Goal: Contribute content: Contribute content

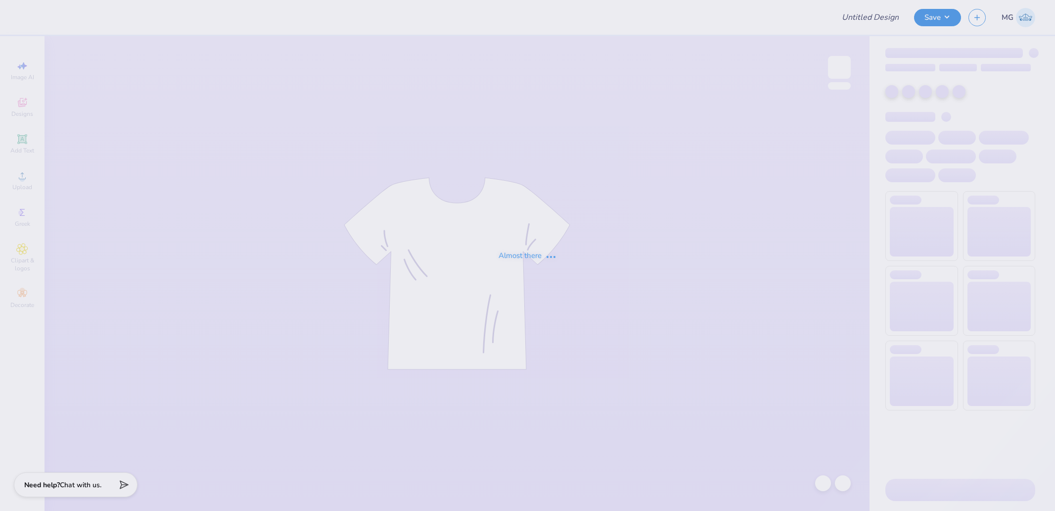
type input "Kappa Sigma Parents Weekend!"
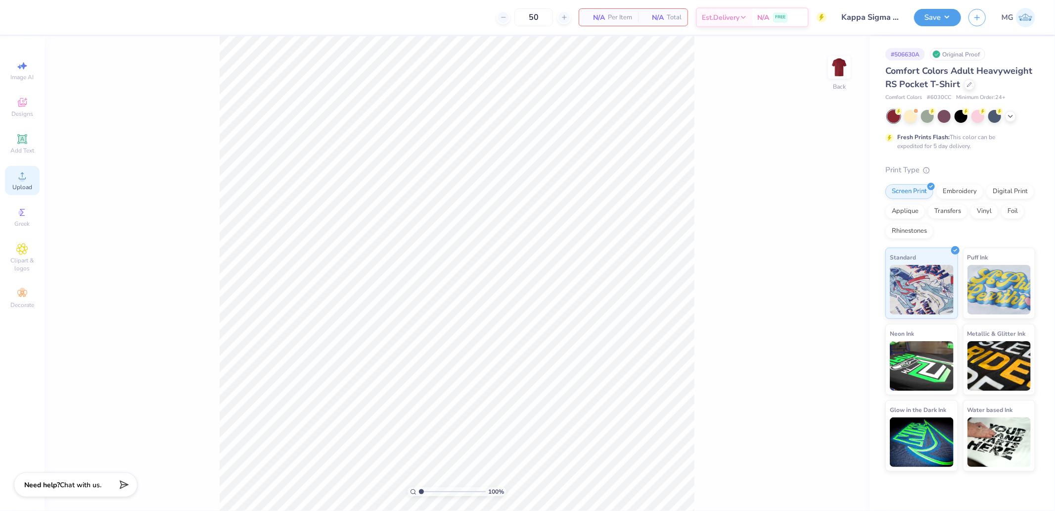
click at [22, 176] on icon at bounding box center [22, 176] width 12 height 12
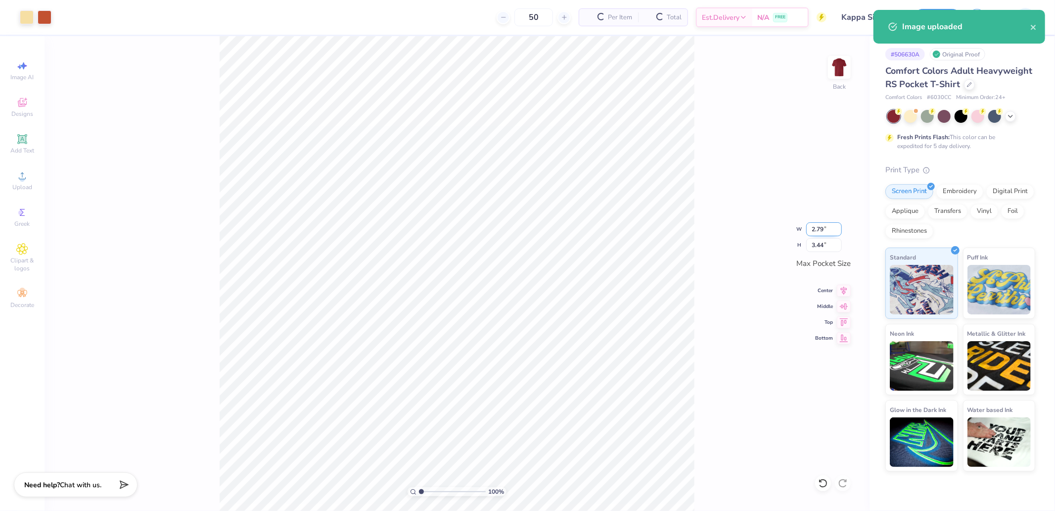
click at [830, 230] on input "2.79" at bounding box center [824, 229] width 36 height 14
type input "2.84"
type input "3.50"
click at [780, 205] on div "100 % Back W 2.84 2.84 " H 3.50 3.50 " Max Pocket Size Center Middle Top Bottom" at bounding box center [457, 273] width 825 height 474
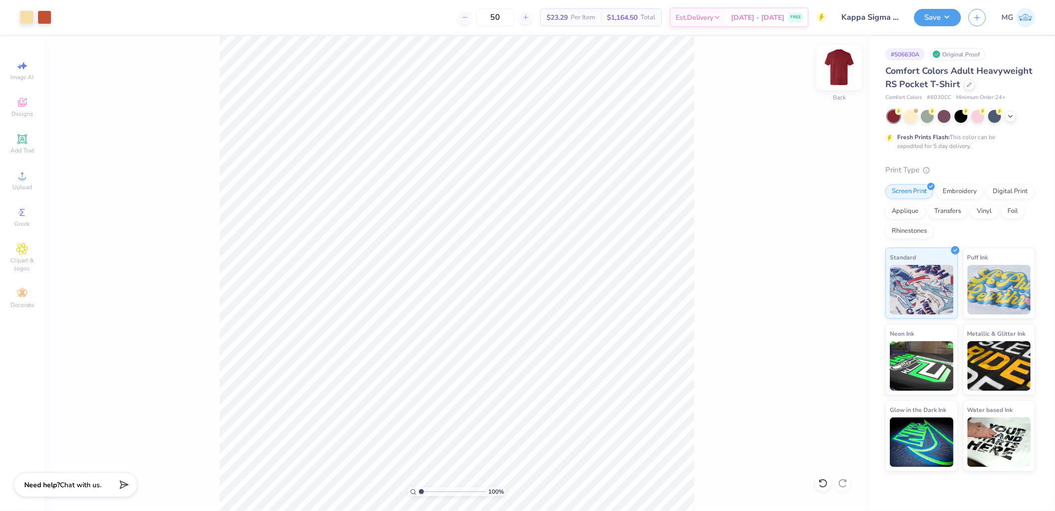
click at [832, 70] on img at bounding box center [840, 67] width 40 height 40
click at [26, 183] on div "Upload" at bounding box center [22, 180] width 35 height 29
click at [836, 65] on img at bounding box center [840, 67] width 40 height 40
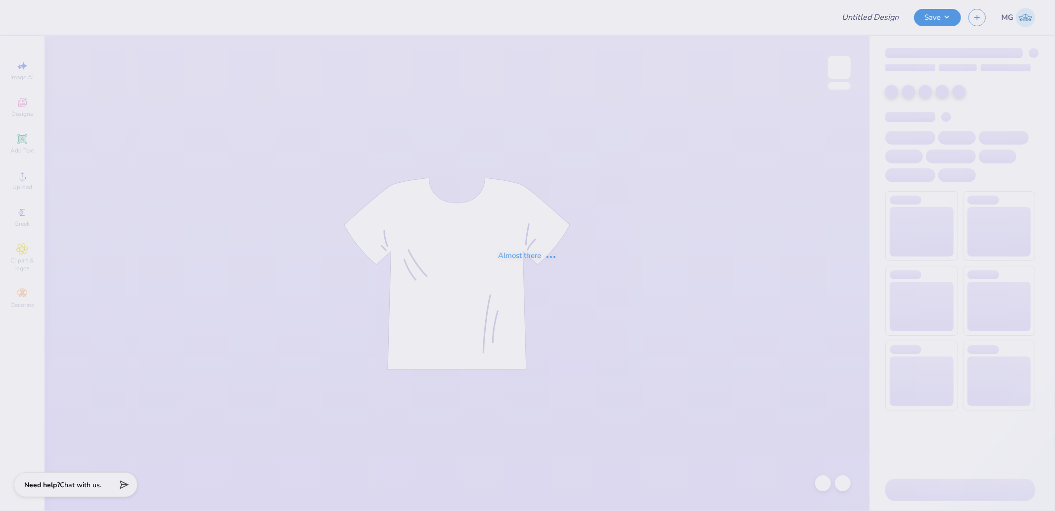
type input "Kappa Sigma Parents Weekend!"
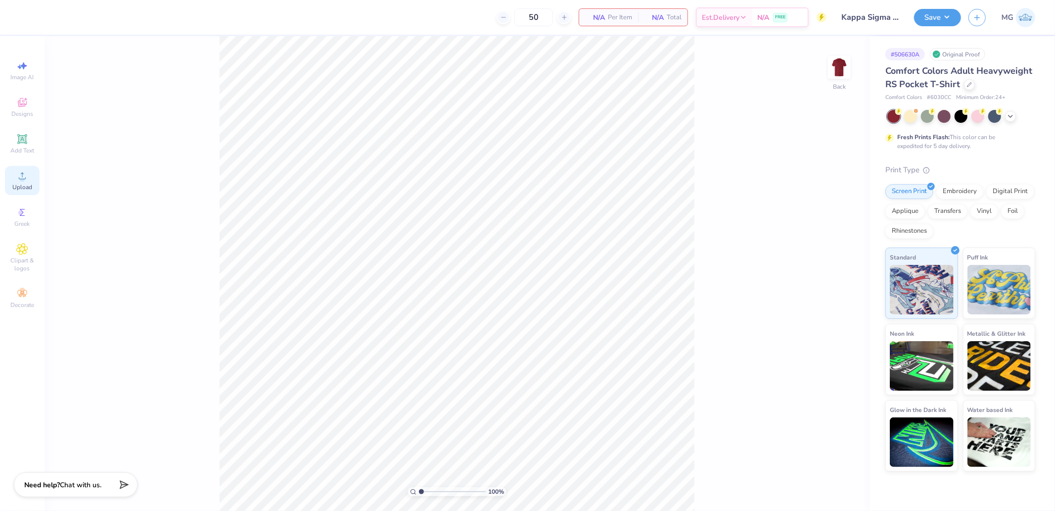
click at [28, 173] on div "Upload" at bounding box center [22, 180] width 35 height 29
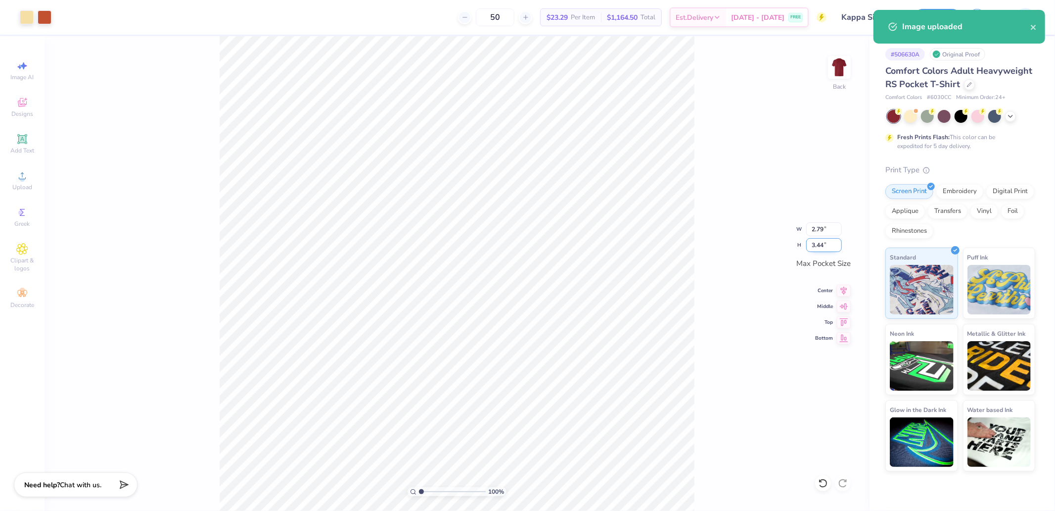
click at [822, 243] on input "3.44" at bounding box center [824, 245] width 36 height 14
type input "3.5"
type input "2.84"
type input "3.50"
click at [741, 165] on div "100 % Back W 2.84 2.84 " H 3.50 3.50 " Max Pocket Size Center Middle Top Bottom" at bounding box center [457, 273] width 825 height 474
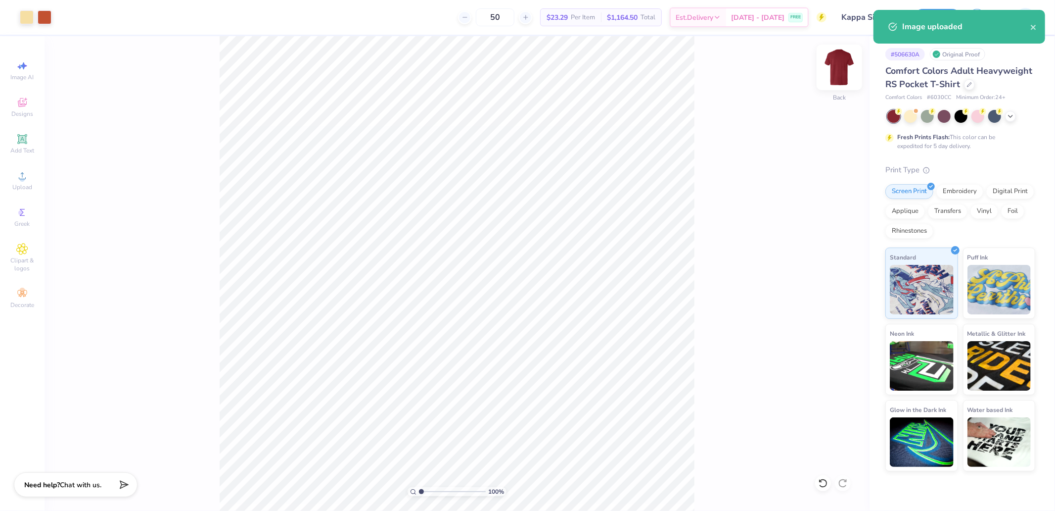
click at [847, 62] on img at bounding box center [840, 67] width 40 height 40
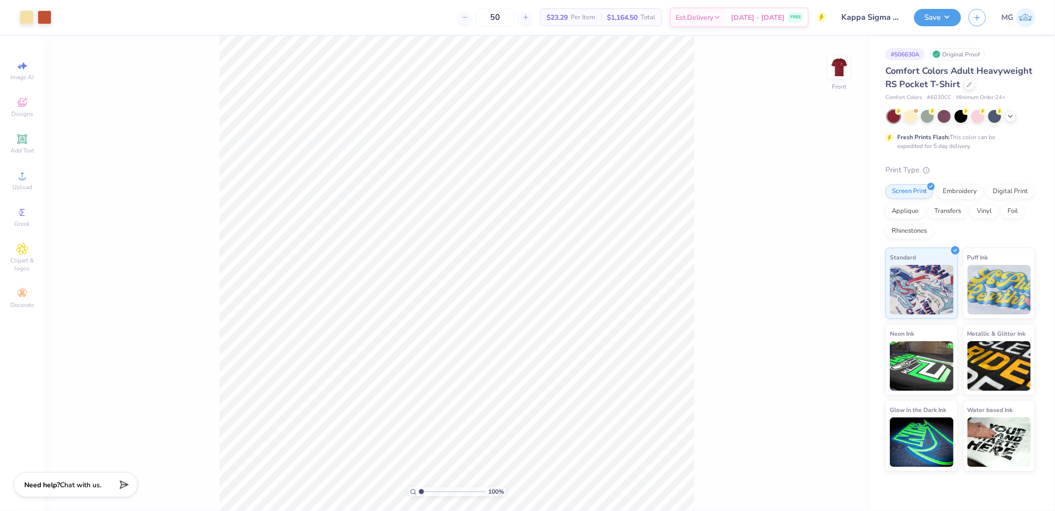
click at [730, 141] on div "100 % Front" at bounding box center [457, 273] width 825 height 474
click at [845, 68] on img at bounding box center [840, 67] width 40 height 40
click at [841, 73] on img at bounding box center [840, 67] width 40 height 40
click at [20, 179] on circle at bounding box center [21, 178] width 5 height 5
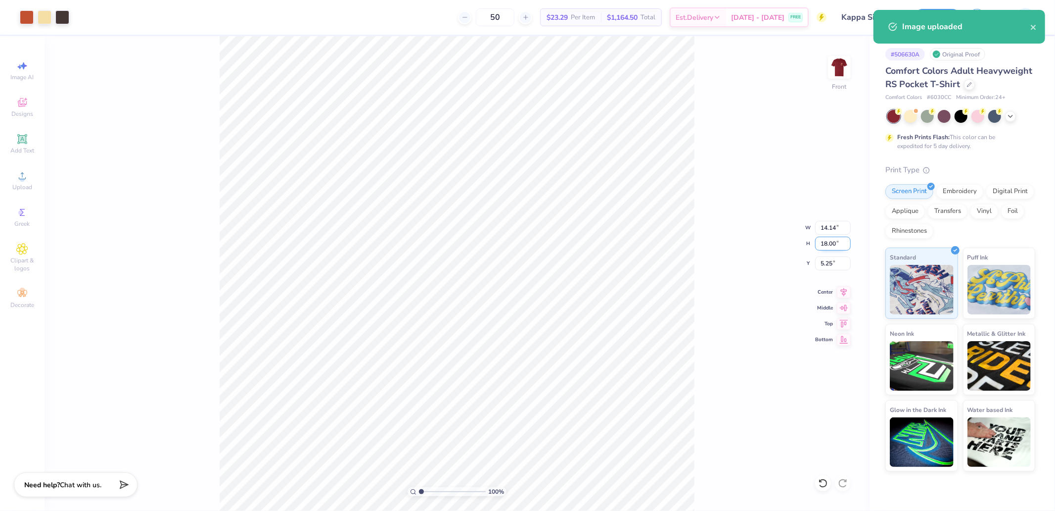
click at [838, 246] on input "18.00" at bounding box center [833, 243] width 36 height 14
type input "15"
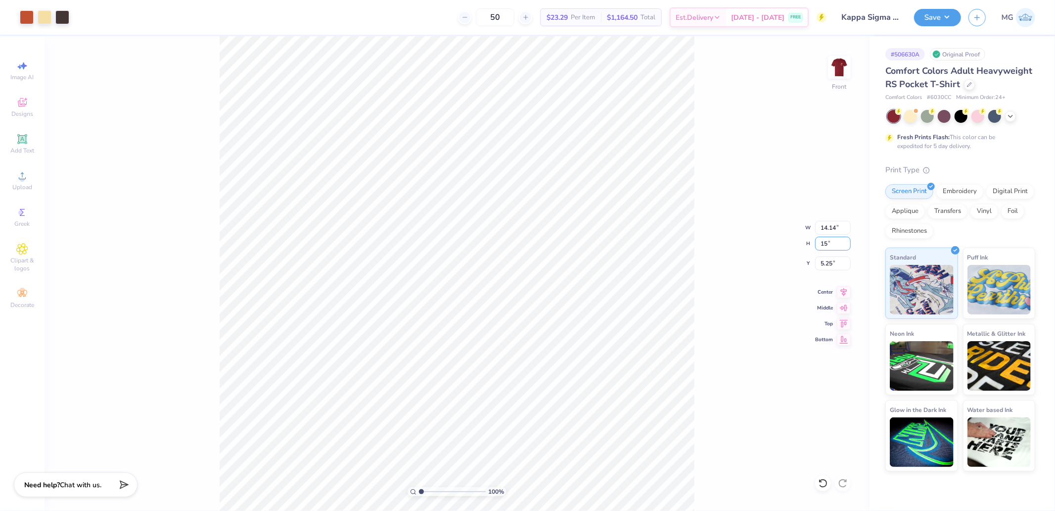
type input "11.79"
type input "15.00"
click at [844, 325] on icon at bounding box center [844, 322] width 14 height 12
click at [832, 263] on input "0.50" at bounding box center [833, 263] width 36 height 14
type input "3.00"
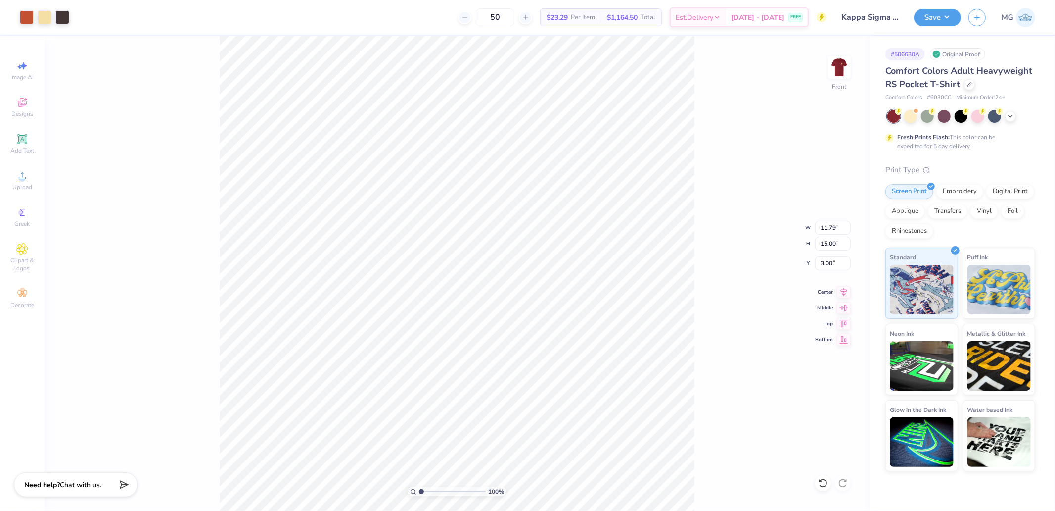
click at [840, 69] on img at bounding box center [840, 67] width 20 height 20
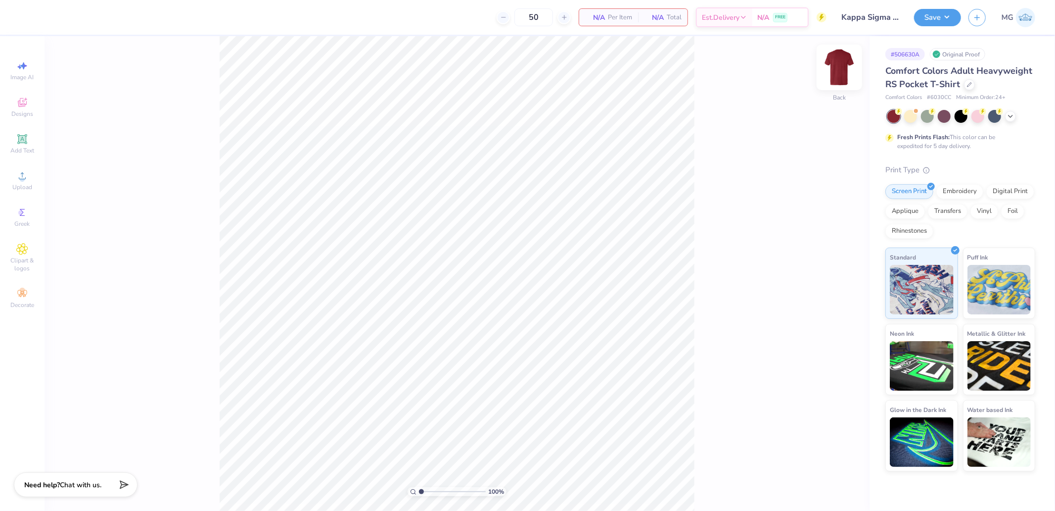
click at [837, 72] on img at bounding box center [840, 67] width 40 height 40
click at [840, 66] on img at bounding box center [840, 67] width 40 height 40
click at [853, 63] on img at bounding box center [840, 67] width 40 height 40
click at [15, 179] on div "Upload" at bounding box center [22, 180] width 35 height 29
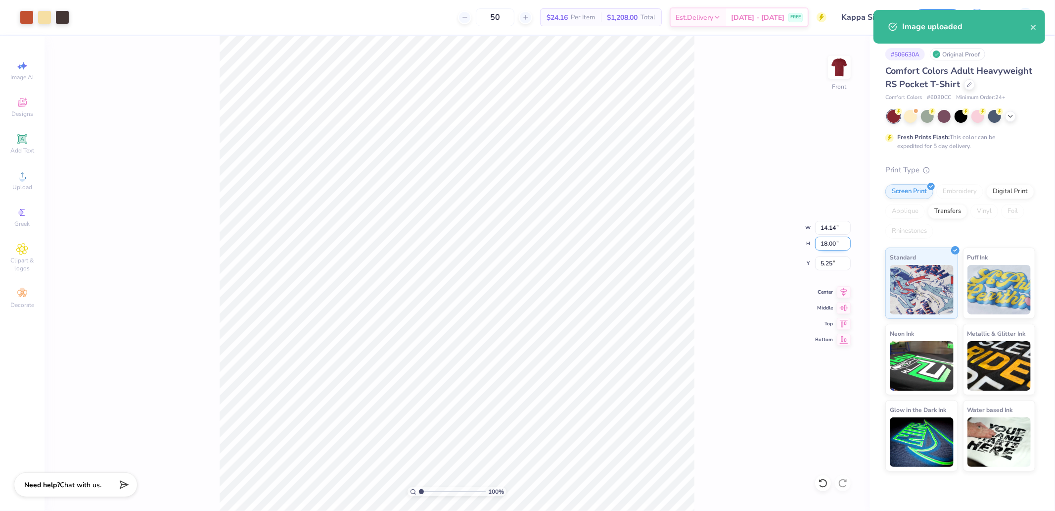
click at [827, 236] on input "18.00" at bounding box center [833, 243] width 36 height 14
type input "5"
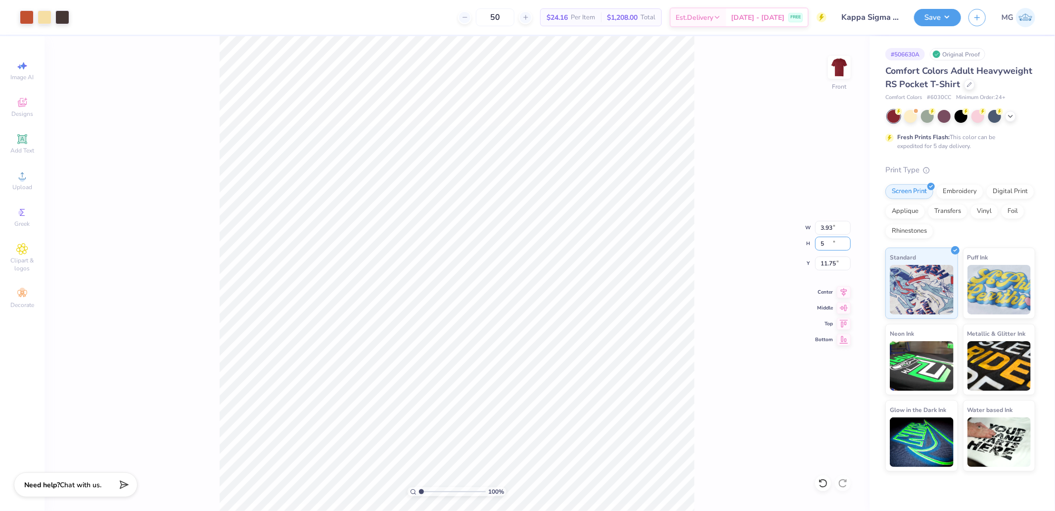
type input "3.93"
type input "5.00"
type input "11.75"
click at [837, 235] on div "100 % Front W 3.93 3.93 " H 5.00 5.00 " Y 11.75 11.75 " Center Middle Top Bottom" at bounding box center [457, 273] width 825 height 474
click at [828, 245] on input "5.00" at bounding box center [833, 243] width 36 height 14
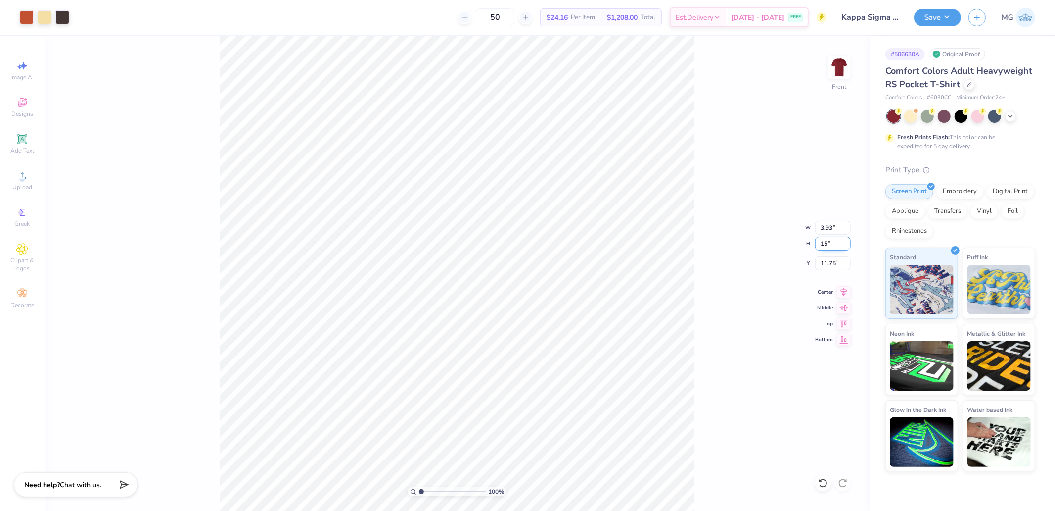
type input "15"
type input "11.79"
type input "15.00"
click at [831, 266] on input "6.75" at bounding box center [833, 263] width 36 height 14
type input "3.00"
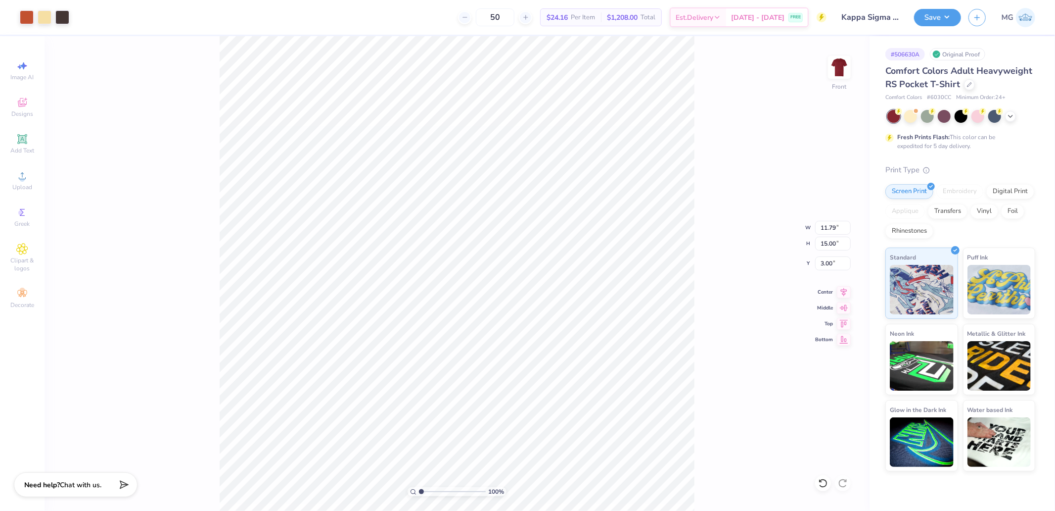
click at [705, 171] on div "100 % Front W 11.79 11.79 " H 15.00 15.00 " Y 3.00 3.00 " Center Middle Top Bot…" at bounding box center [457, 273] width 825 height 474
click at [841, 71] on img at bounding box center [840, 67] width 40 height 40
click at [25, 185] on span "Upload" at bounding box center [22, 187] width 20 height 8
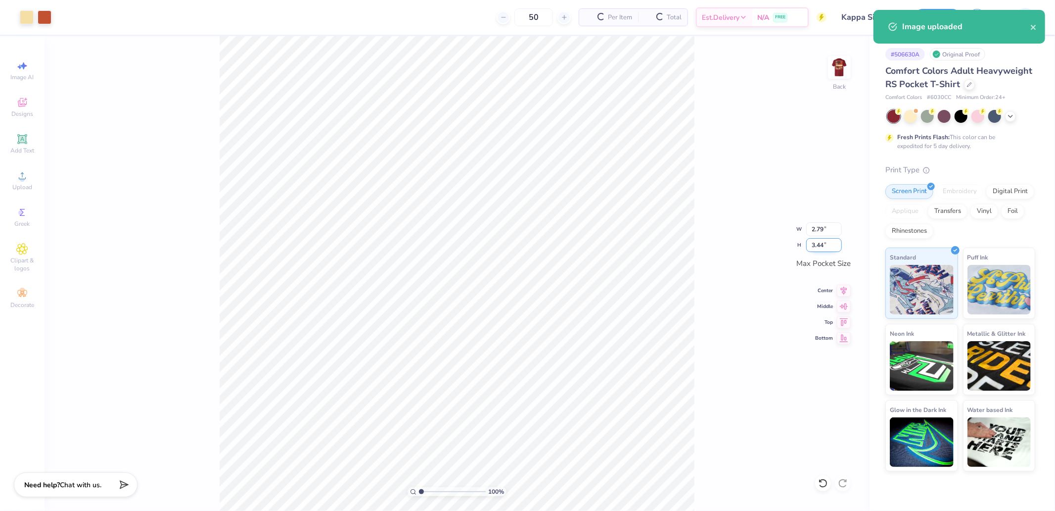
click at [826, 245] on input "3.44" at bounding box center [824, 245] width 36 height 14
type input "3.50"
type input "2.84"
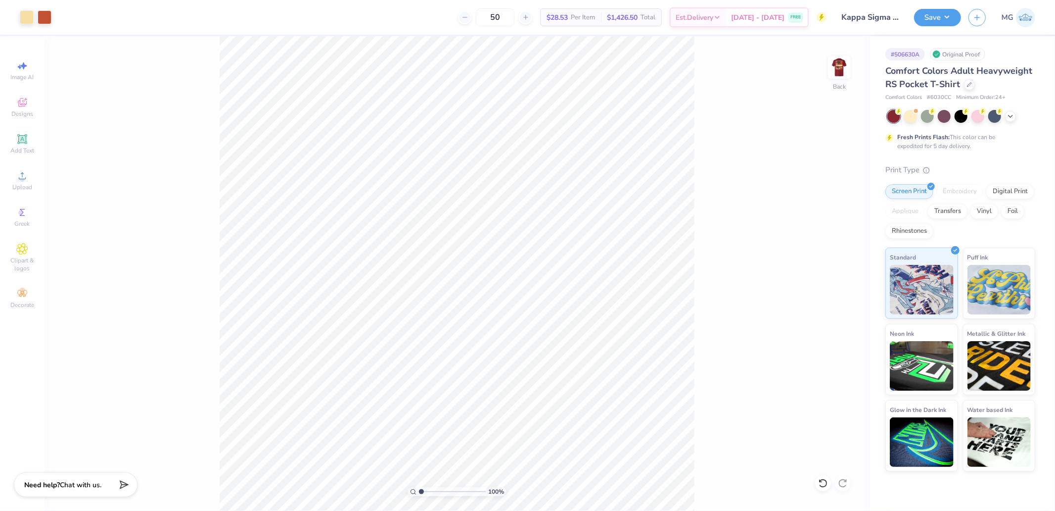
click at [747, 188] on div "100 % Back" at bounding box center [457, 273] width 825 height 474
click at [953, 22] on button "Save" at bounding box center [937, 15] width 47 height 17
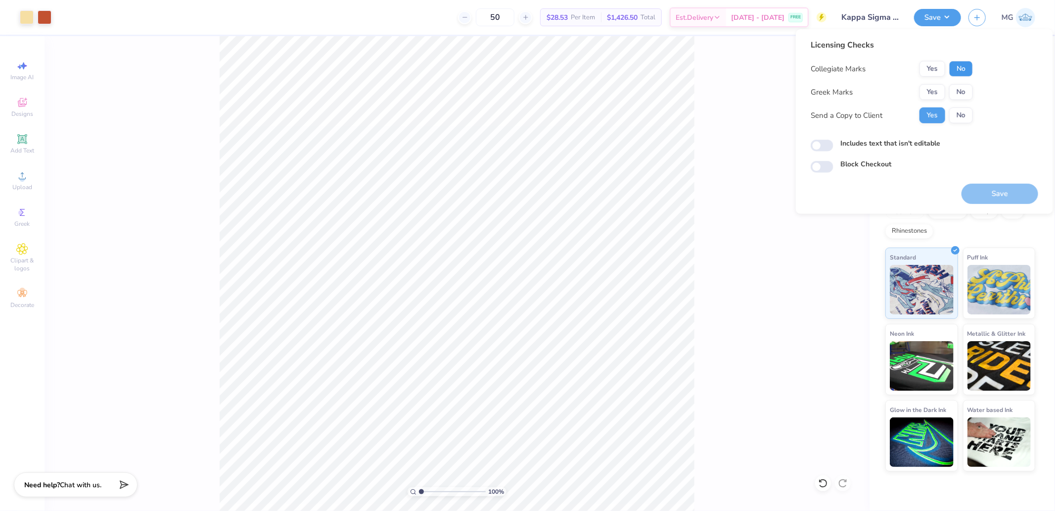
click at [957, 70] on button "No" at bounding box center [961, 69] width 24 height 16
click at [936, 90] on button "Yes" at bounding box center [933, 92] width 26 height 16
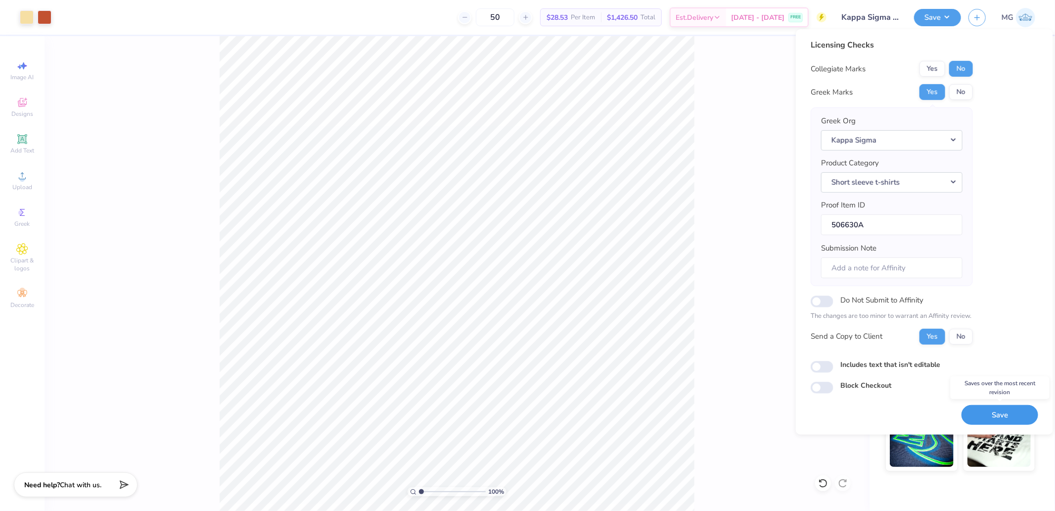
click at [991, 413] on button "Save" at bounding box center [1000, 414] width 77 height 20
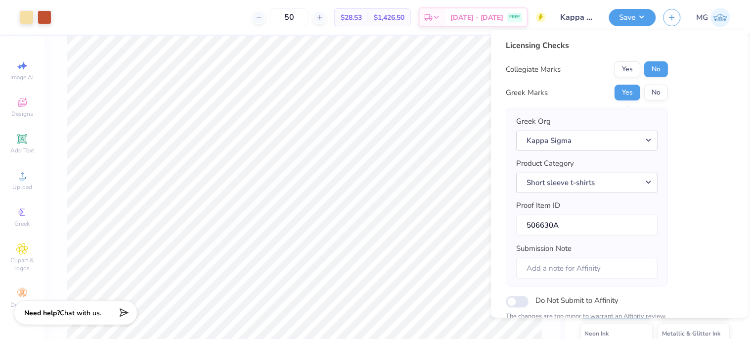
scroll to position [117, 0]
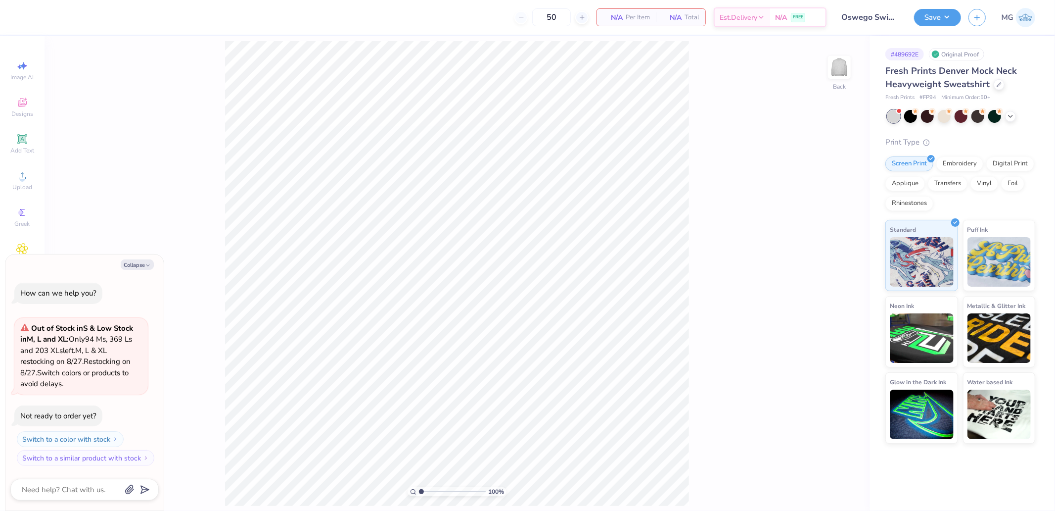
type textarea "x"
